Goal: Task Accomplishment & Management: Use online tool/utility

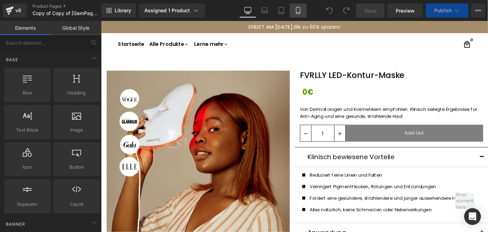
click at [298, 13] on icon at bounding box center [298, 13] width 4 height 0
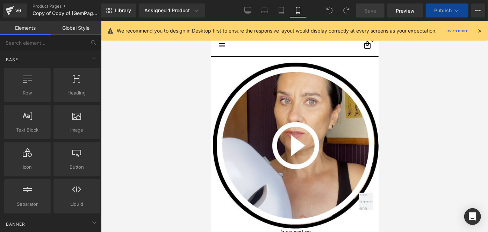
scroll to position [38, 0]
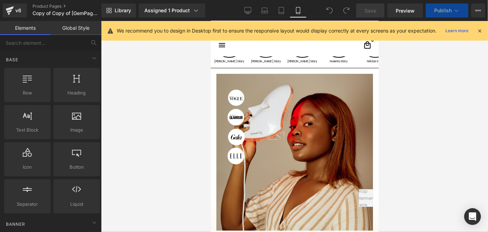
click at [298, 13] on icon at bounding box center [298, 13] width 4 height 0
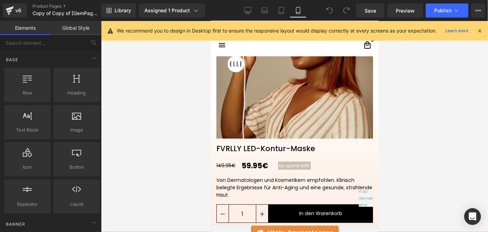
scroll to position [165, 0]
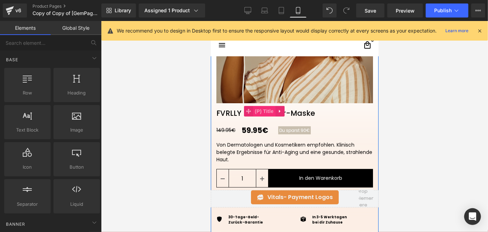
click at [255, 112] on span "(P) Title" at bounding box center [264, 111] width 22 height 10
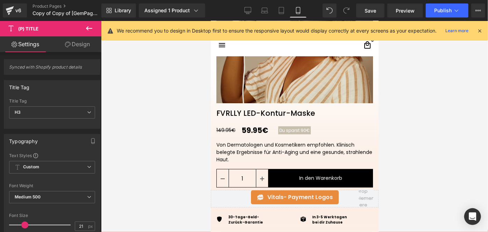
click at [86, 48] on link "Design" at bounding box center [77, 44] width 51 height 16
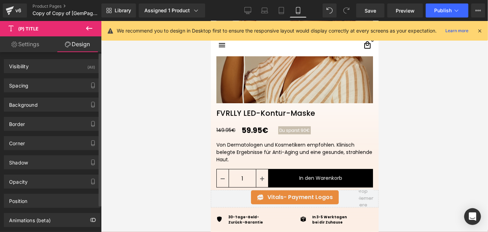
click at [54, 78] on div "Spacing [GEOGRAPHIC_DATA] 0 0 0 0 [GEOGRAPHIC_DATA] S S 0 S" at bounding box center [52, 85] width 97 height 14
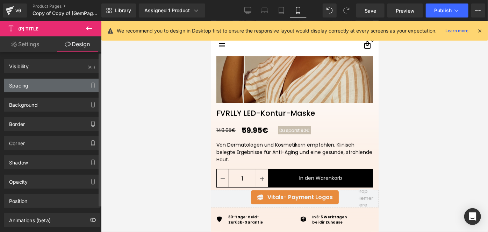
click at [54, 79] on div "Spacing" at bounding box center [52, 85] width 96 height 13
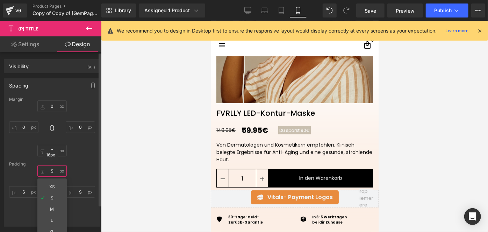
click at [56, 169] on input "S" at bounding box center [51, 171] width 29 height 12
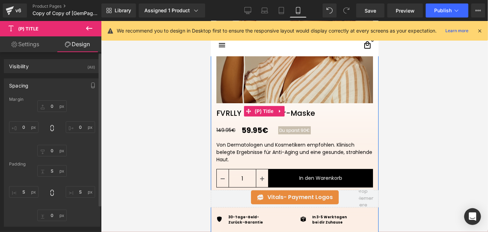
click at [237, 112] on link "FVRLLY LED-Kontur-Maske" at bounding box center [266, 110] width 110 height 14
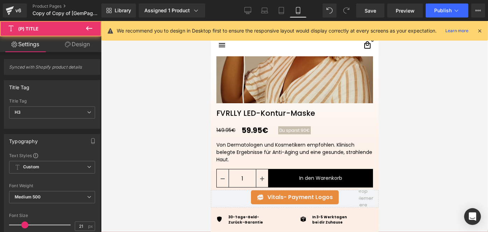
click at [80, 36] on link "Design" at bounding box center [77, 44] width 51 height 16
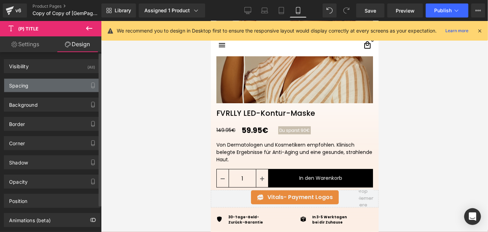
click at [66, 83] on div "Spacing" at bounding box center [52, 85] width 96 height 13
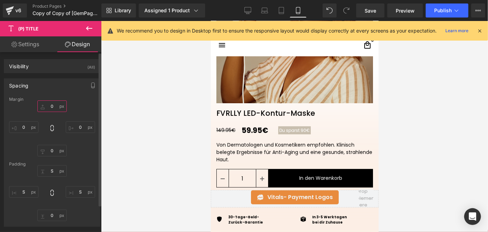
click at [54, 102] on input "0" at bounding box center [51, 106] width 29 height 12
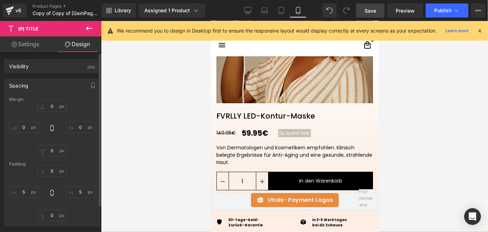
click at [373, 11] on span "Save" at bounding box center [371, 10] width 12 height 7
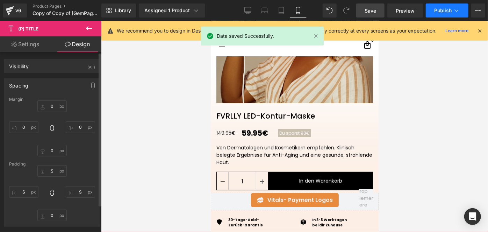
click at [433, 12] on button "Publish" at bounding box center [447, 10] width 43 height 14
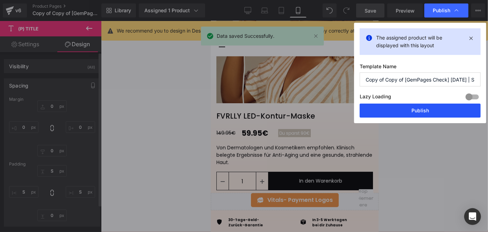
click at [403, 107] on button "Publish" at bounding box center [420, 111] width 121 height 14
